Goal: Check status: Check status

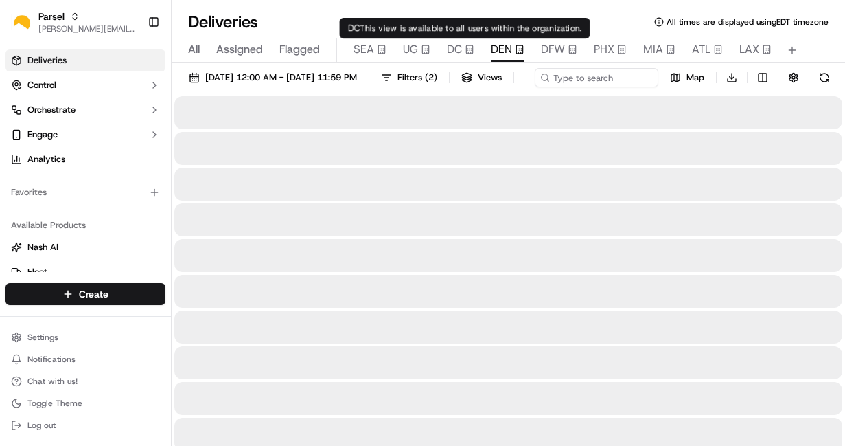
click at [508, 44] on span "DEN" at bounding box center [501, 49] width 21 height 16
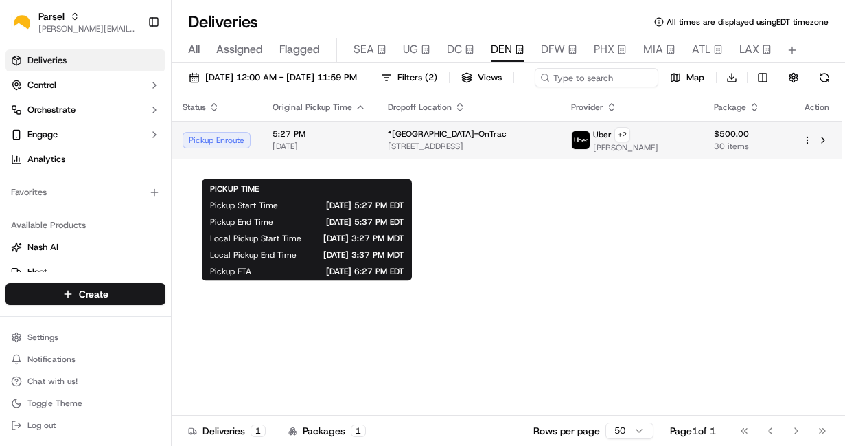
click at [312, 139] on span "5:27 PM" at bounding box center [319, 133] width 93 height 11
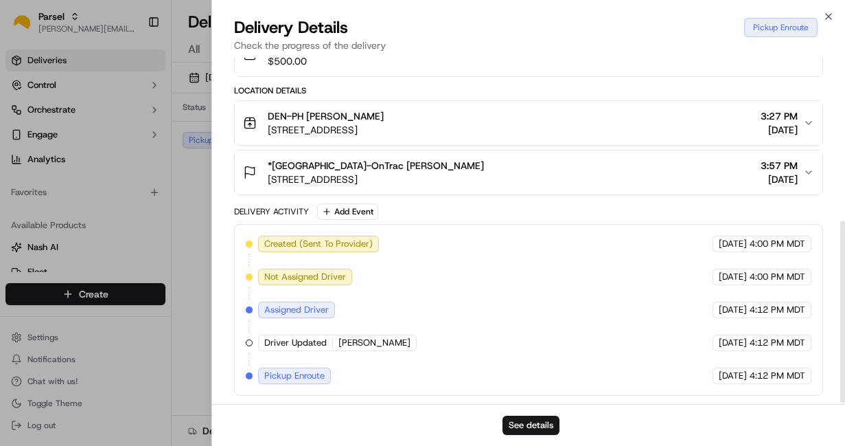
scroll to position [310, 0]
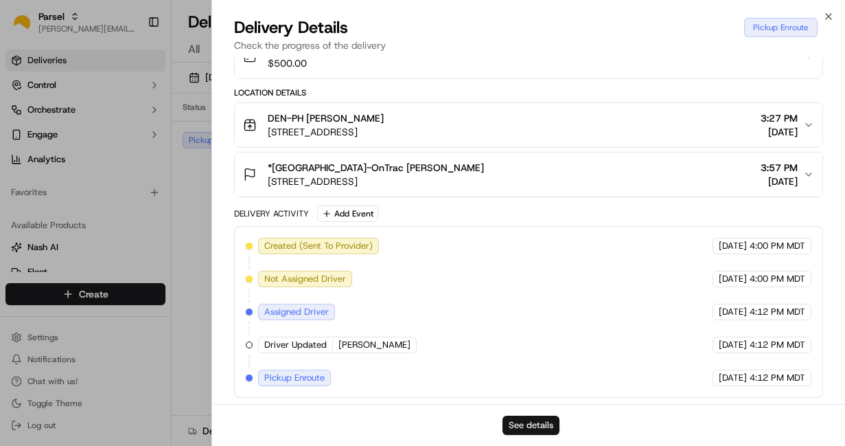
click at [529, 423] on button "See details" at bounding box center [531, 424] width 57 height 19
